Goal: Task Accomplishment & Management: Use online tool/utility

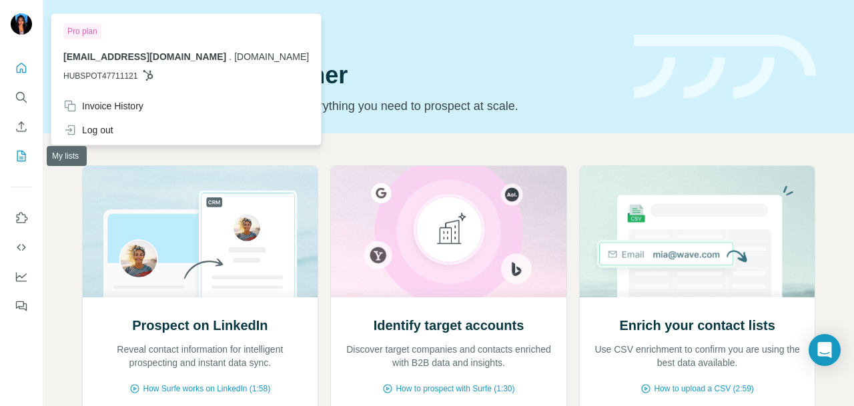
click at [24, 158] on icon "My lists" at bounding box center [21, 155] width 13 height 13
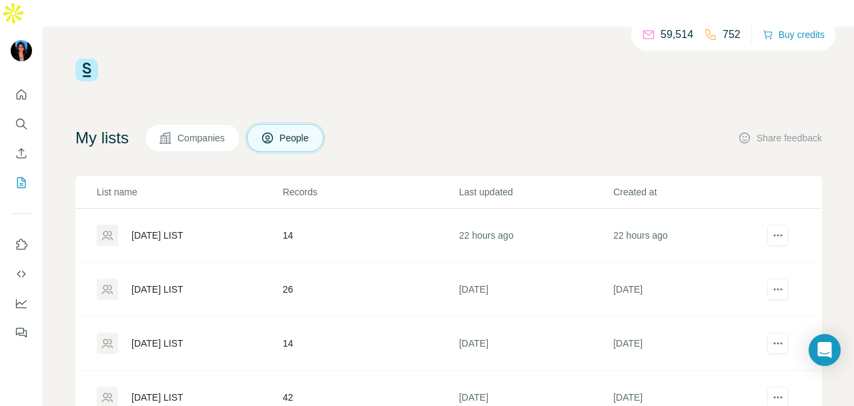
click at [167, 225] on div "[DATE] LIST" at bounding box center [189, 235] width 185 height 21
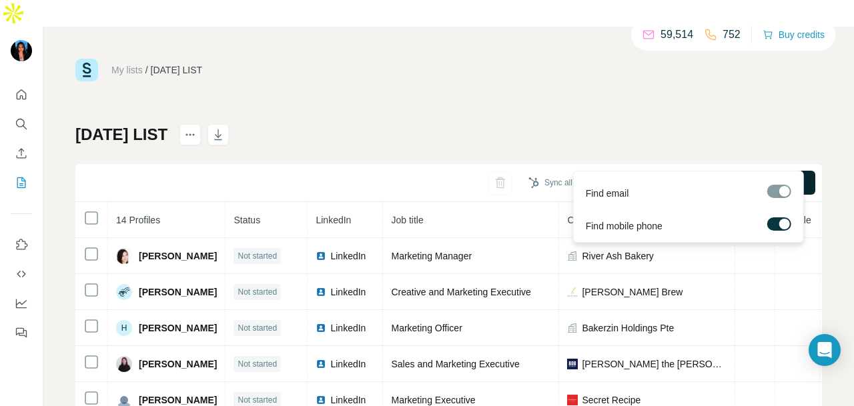
click at [681, 176] on span "Find all emails & mobiles (14)" at bounding box center [739, 182] width 123 height 13
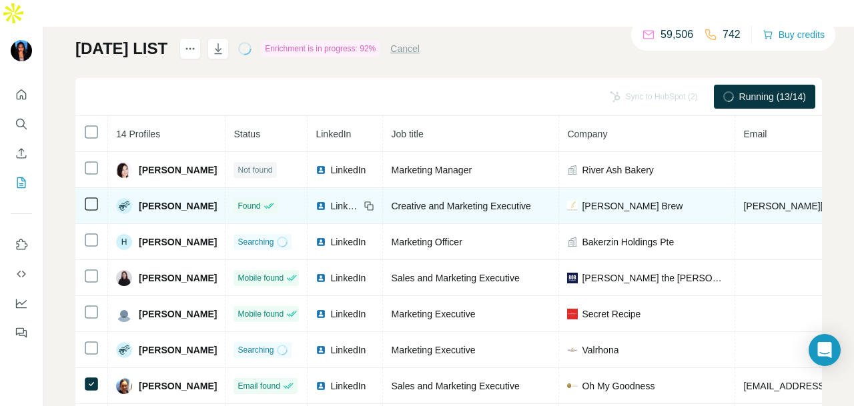
scroll to position [19, 0]
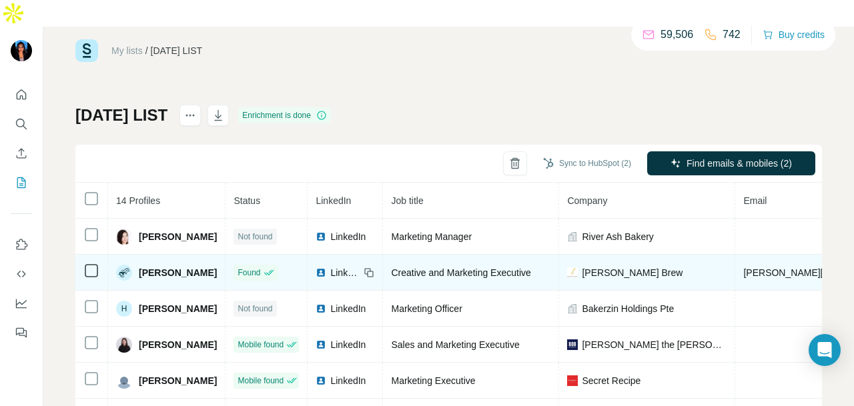
click at [360, 266] on span "LinkedIn" at bounding box center [344, 272] width 29 height 13
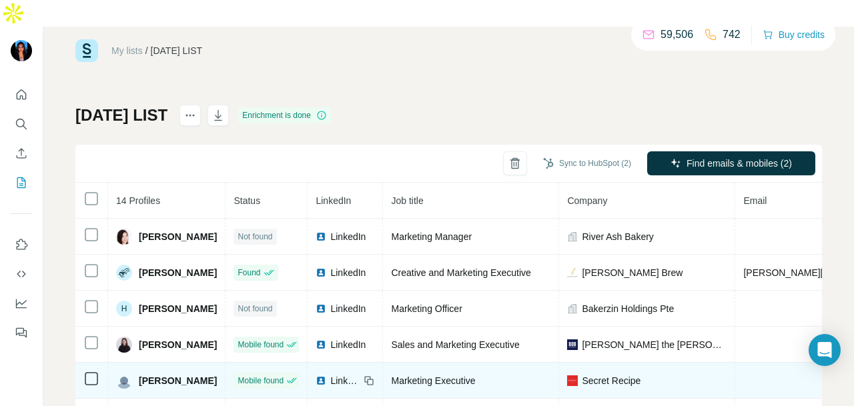
scroll to position [192, 0]
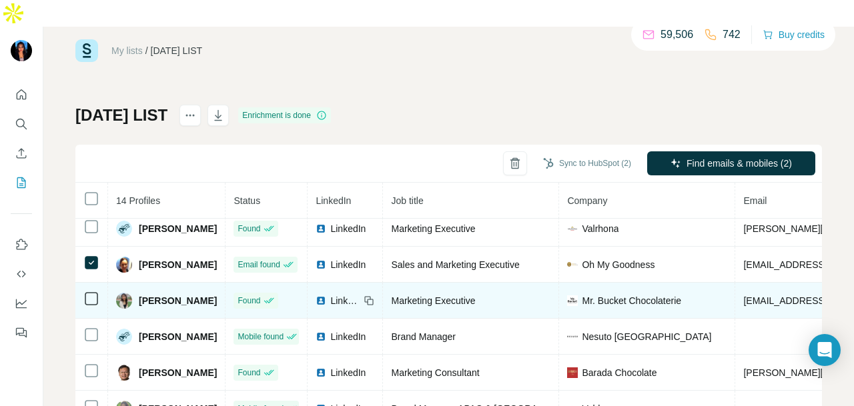
click at [360, 294] on span "LinkedIn" at bounding box center [344, 300] width 29 height 13
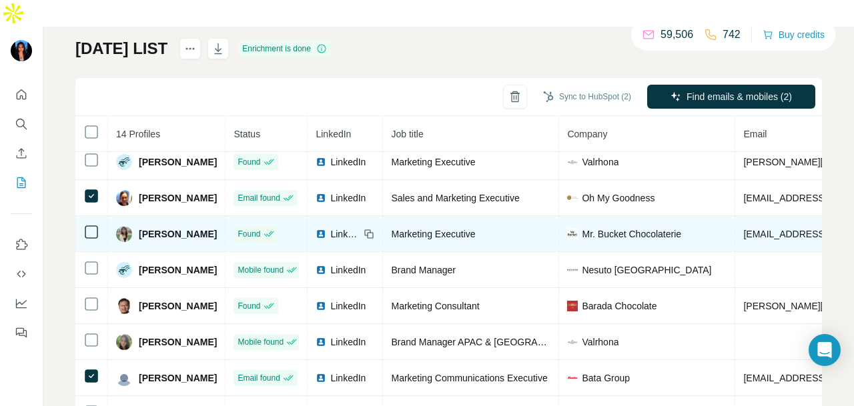
scroll to position [153, 0]
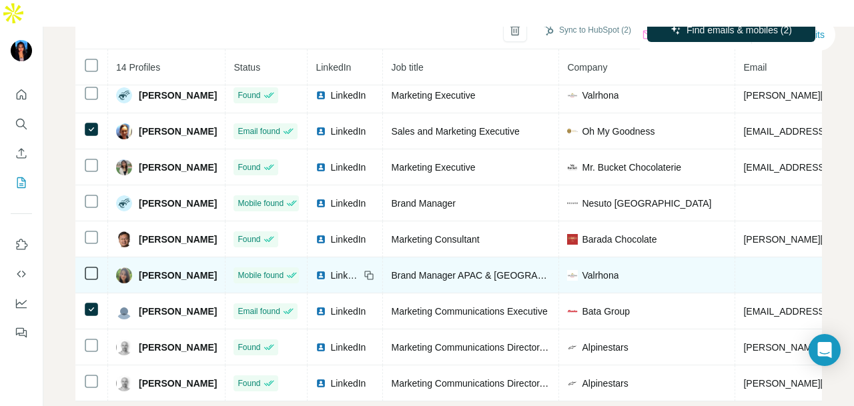
click at [360, 269] on span "LinkedIn" at bounding box center [344, 275] width 29 height 13
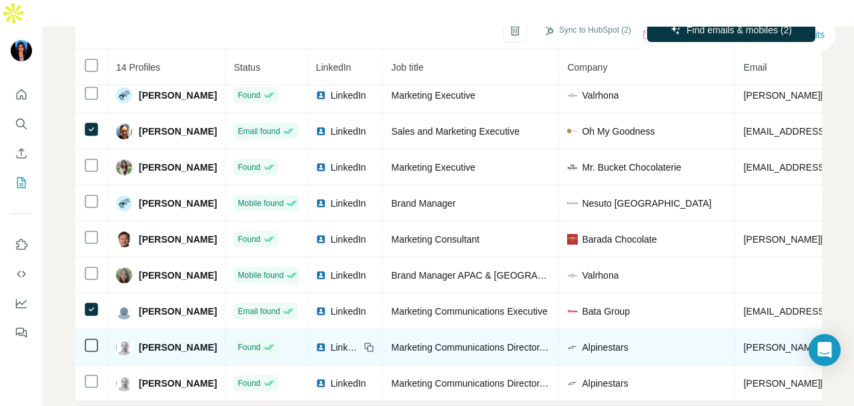
click at [360, 341] on span "LinkedIn" at bounding box center [344, 347] width 29 height 13
